Goal: Transaction & Acquisition: Subscribe to service/newsletter

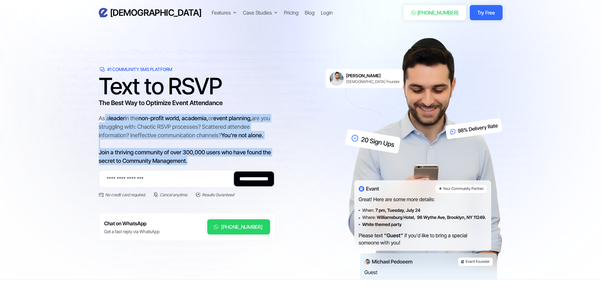
drag, startPoint x: 104, startPoint y: 117, endPoint x: 161, endPoint y: 170, distance: 77.4
click at [161, 170] on div "**********" at bounding box center [187, 156] width 177 height 84
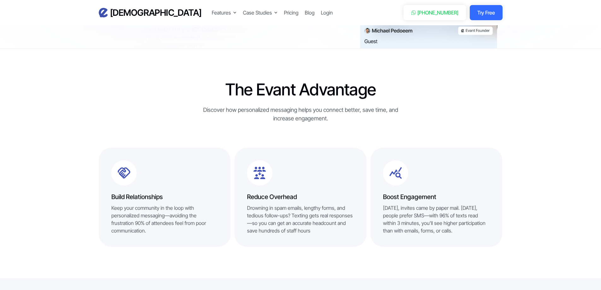
scroll to position [315, 0]
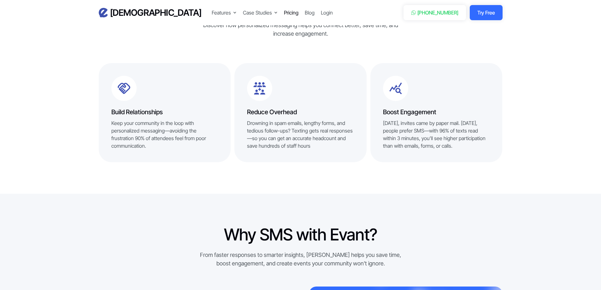
click at [284, 13] on div "Pricing" at bounding box center [291, 13] width 15 height 8
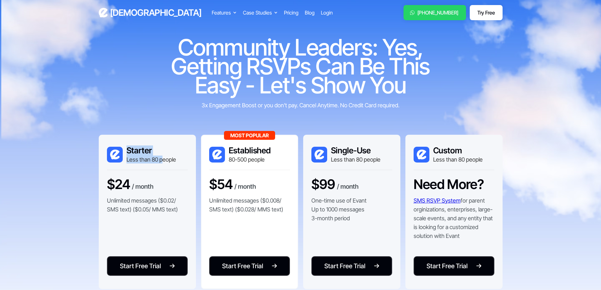
drag, startPoint x: 130, startPoint y: 150, endPoint x: 162, endPoint y: 165, distance: 35.1
click at [162, 165] on div "Starter Less than 80 people" at bounding box center [147, 157] width 81 height 25
click at [489, 13] on link "Try Free" at bounding box center [486, 12] width 32 height 15
